Goal: Task Accomplishment & Management: Use online tool/utility

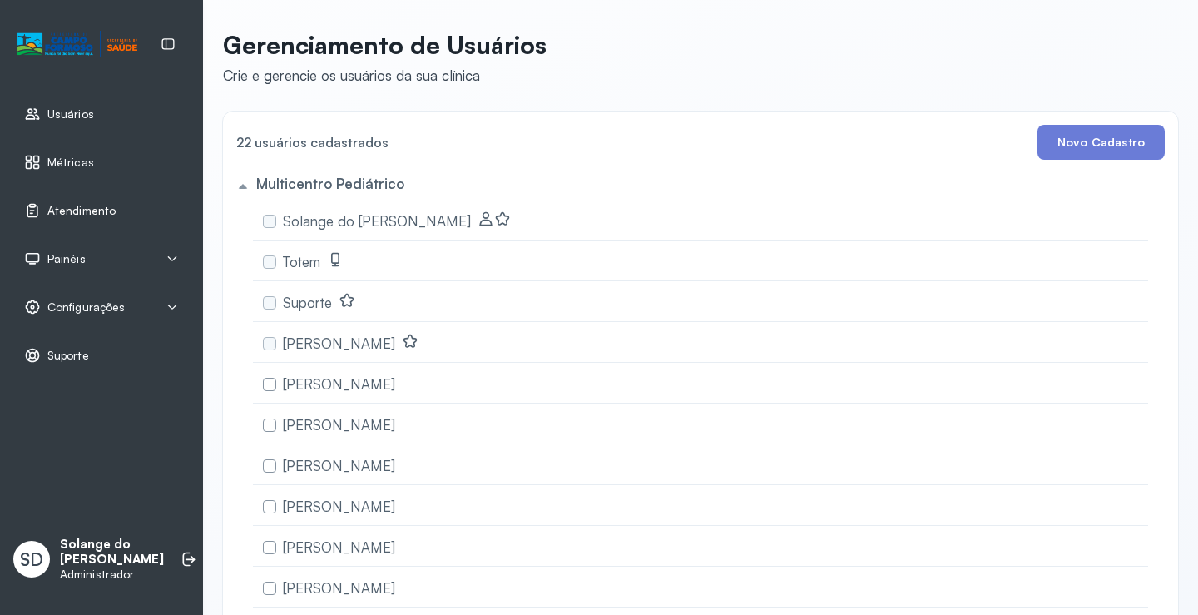
click at [98, 210] on span "Atendimento" at bounding box center [81, 211] width 68 height 14
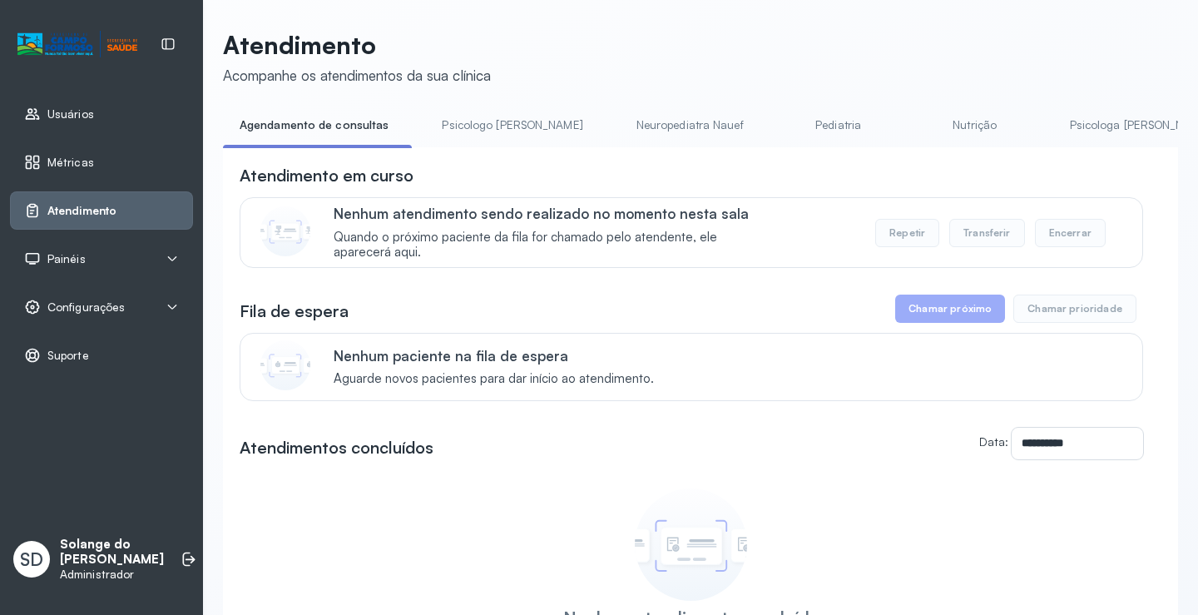
click at [1072, 122] on link "Psicologa [PERSON_NAME]" at bounding box center [1140, 124] width 174 height 27
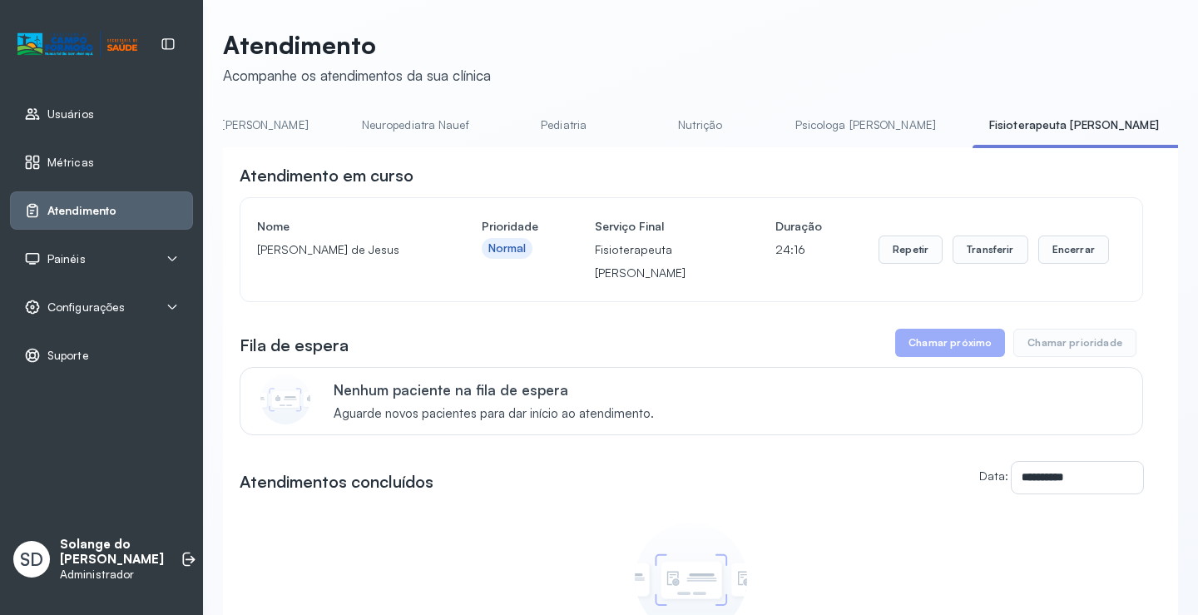
scroll to position [0, 299]
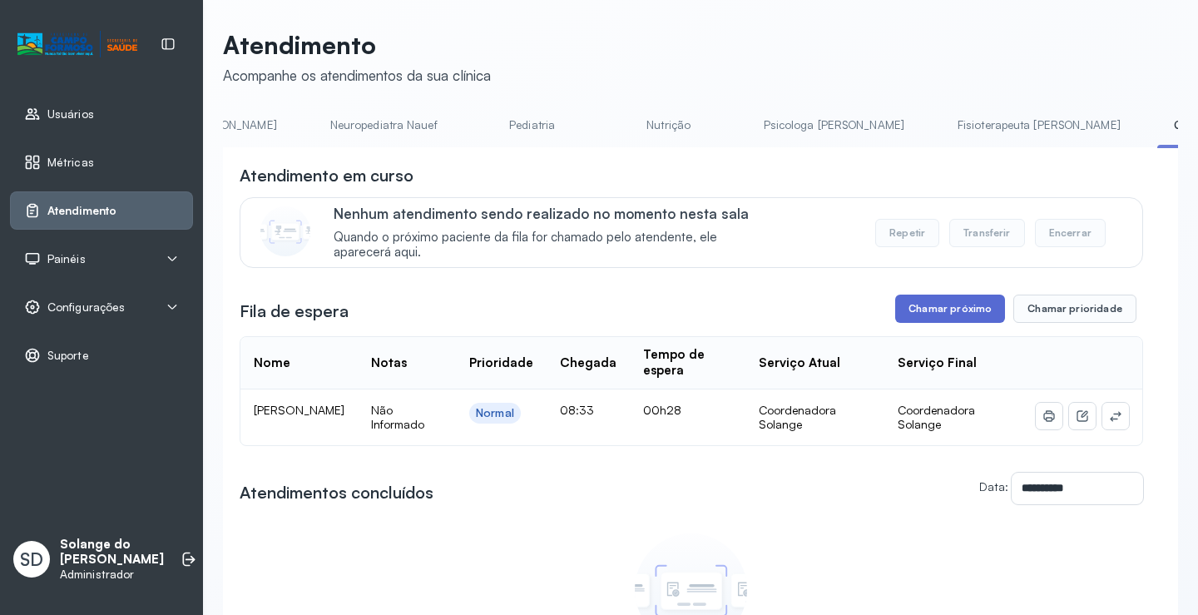
click at [973, 316] on button "Chamar próximo" at bounding box center [950, 308] width 110 height 28
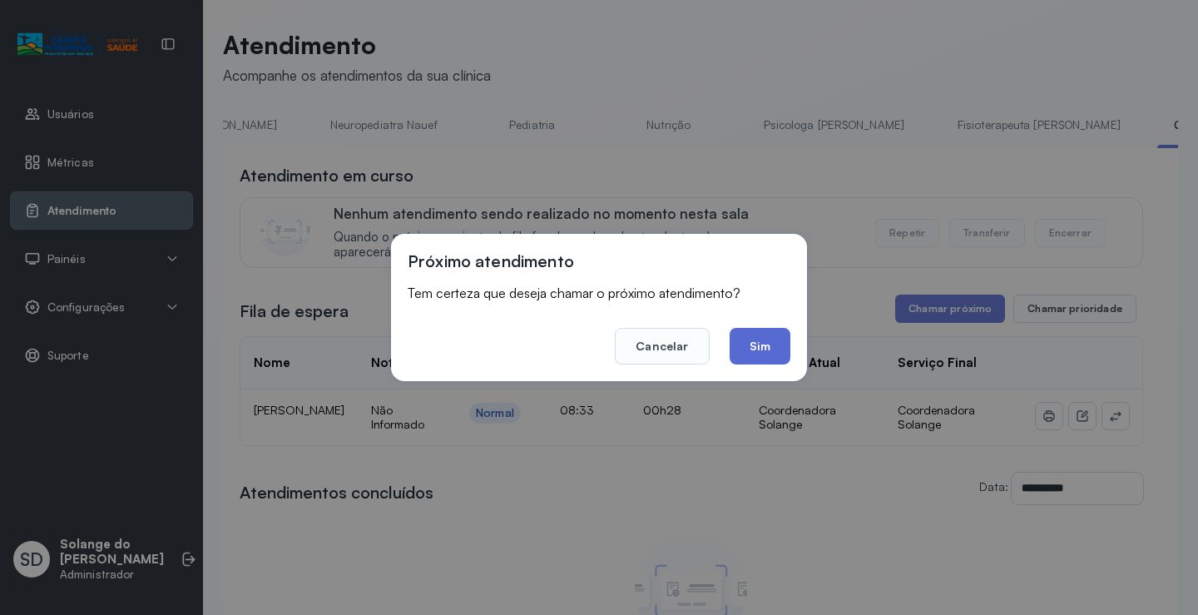
click at [764, 345] on button "Sim" at bounding box center [759, 346] width 61 height 37
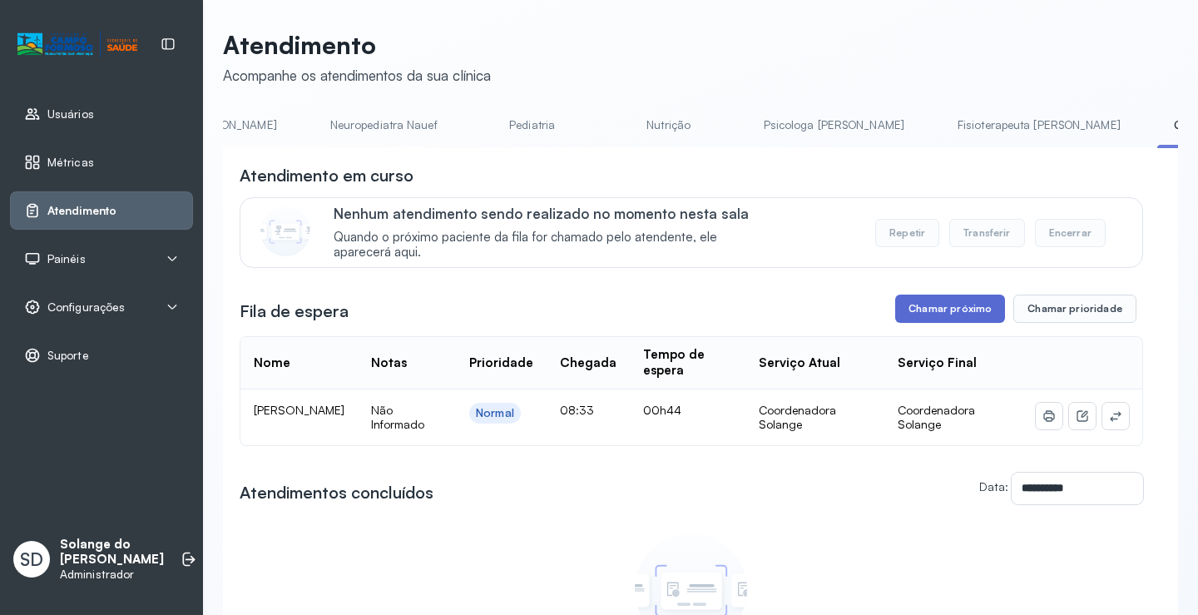
click at [930, 323] on button "Chamar próximo" at bounding box center [950, 308] width 110 height 28
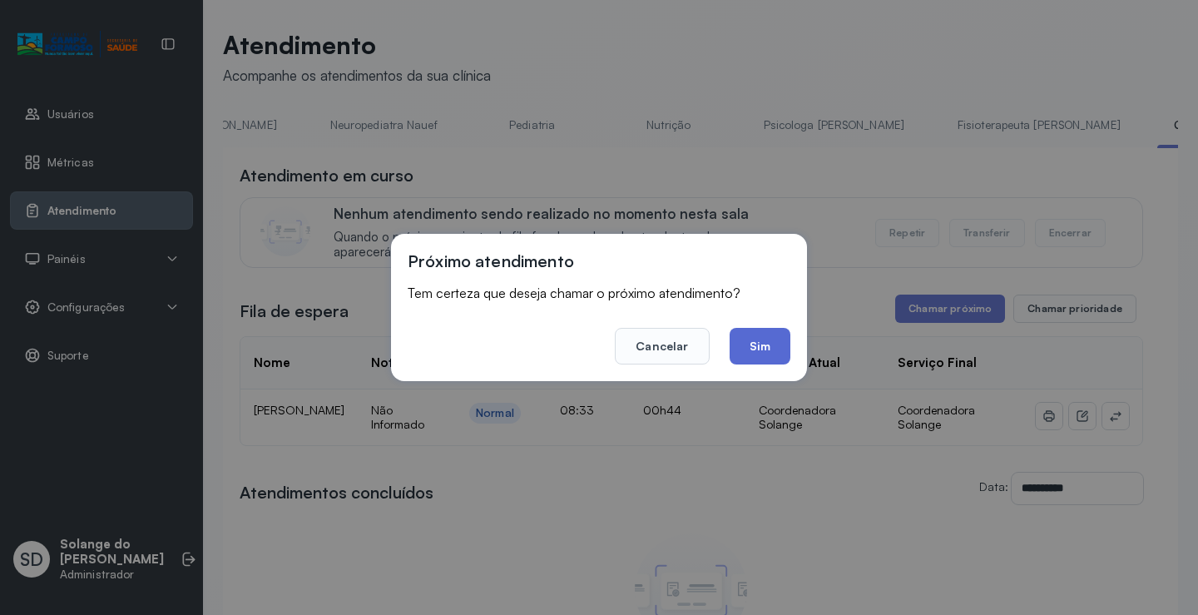
click at [755, 341] on button "Sim" at bounding box center [759, 346] width 61 height 37
